Goal: Information Seeking & Learning: Learn about a topic

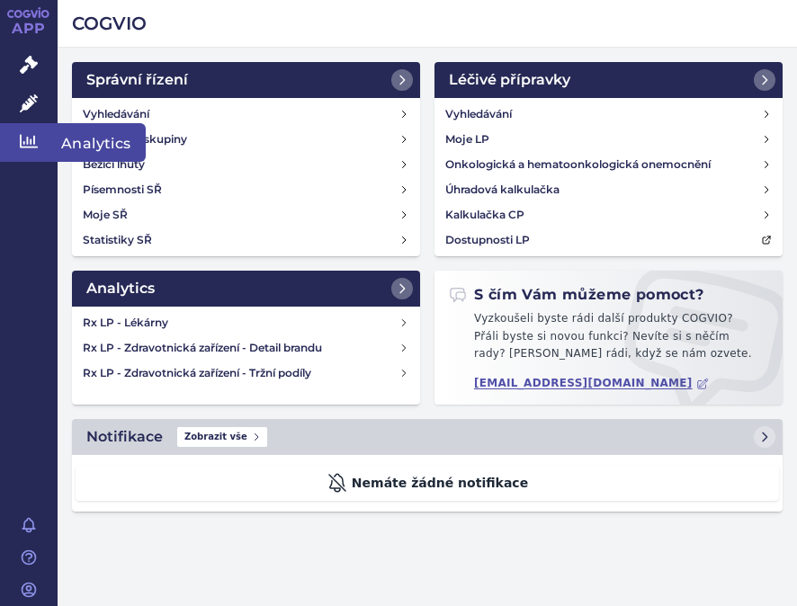
click at [27, 148] on icon at bounding box center [29, 141] width 18 height 18
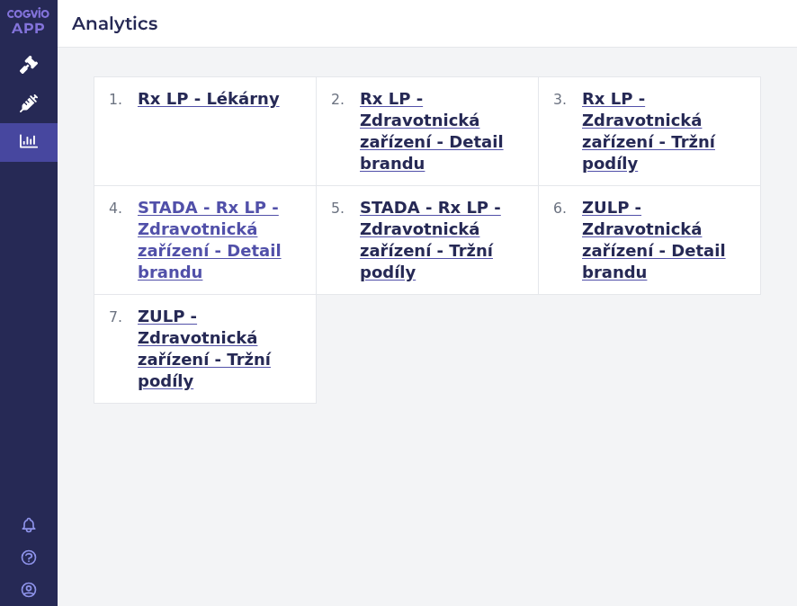
click at [180, 212] on span "STADA - Rx LP - Zdravotnická zařízení - Detail brandu" at bounding box center [220, 240] width 164 height 86
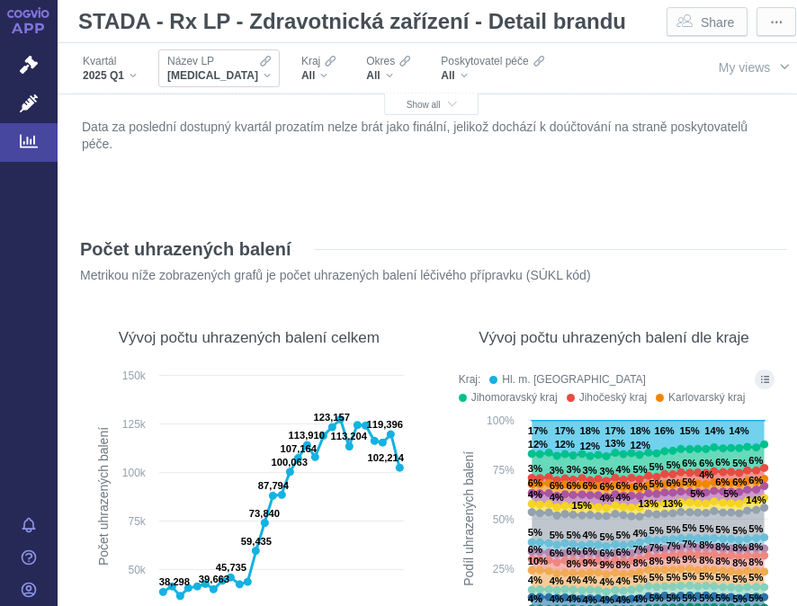
click at [223, 76] on div "[MEDICAL_DATA]" at bounding box center [218, 75] width 103 height 14
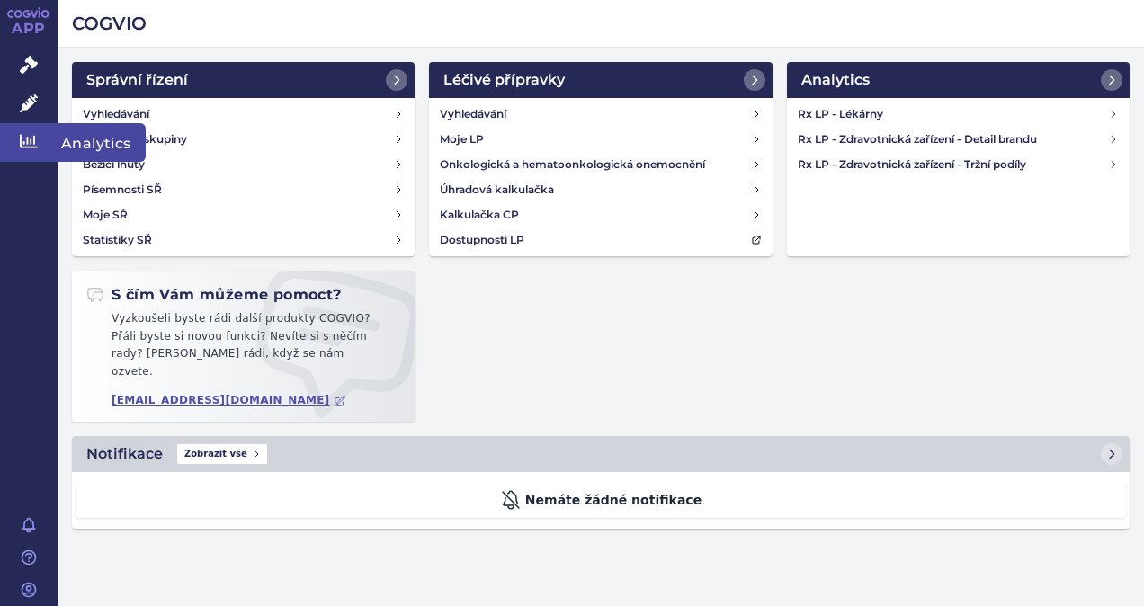
click at [32, 135] on icon at bounding box center [29, 141] width 18 height 18
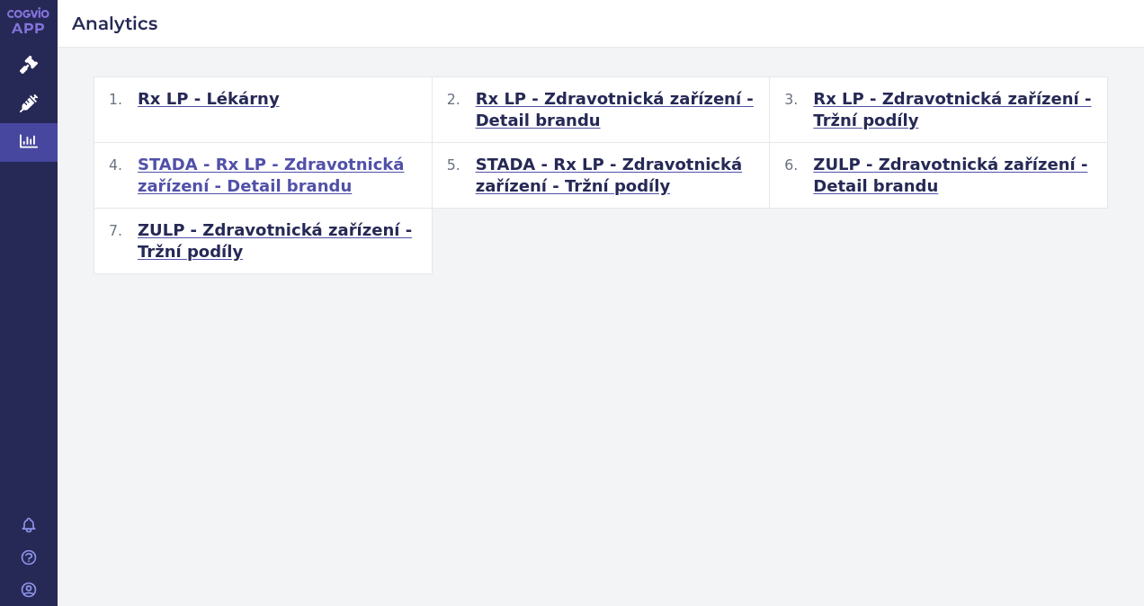
click at [301, 164] on span "STADA - Rx LP - Zdravotnická zařízení - Detail brandu" at bounding box center [278, 175] width 280 height 43
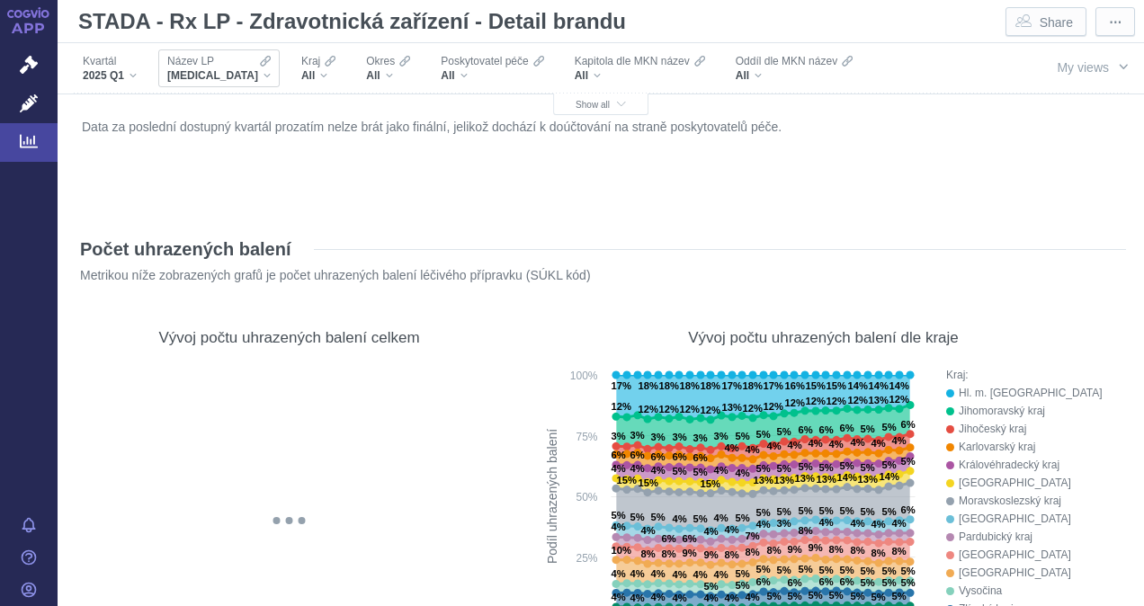
click at [224, 71] on div "[MEDICAL_DATA]" at bounding box center [218, 75] width 103 height 14
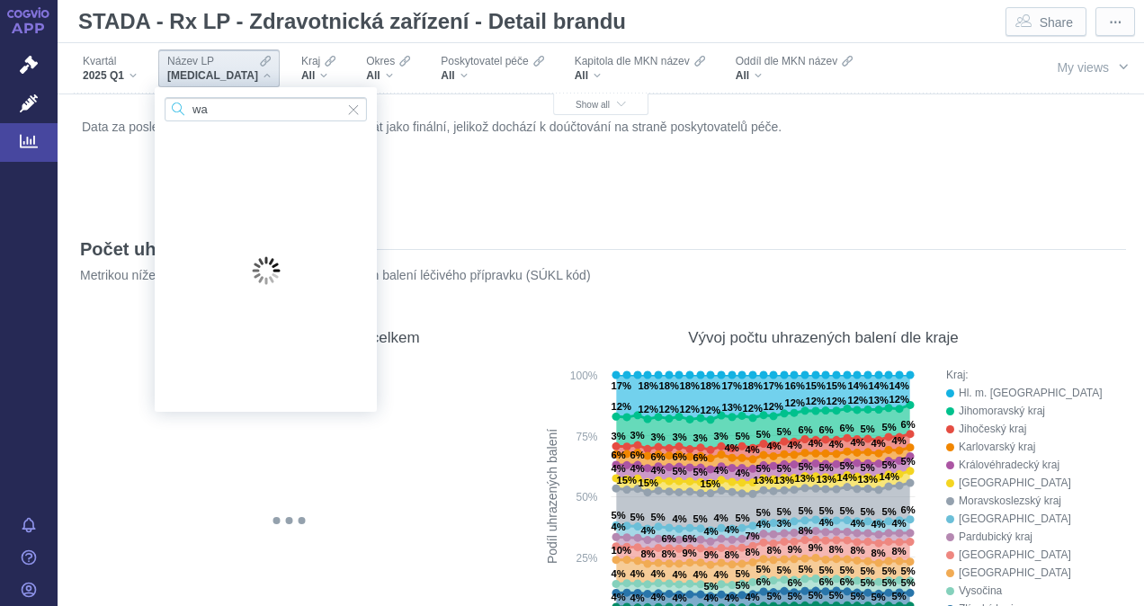
type input "war"
